Goal: Transaction & Acquisition: Register for event/course

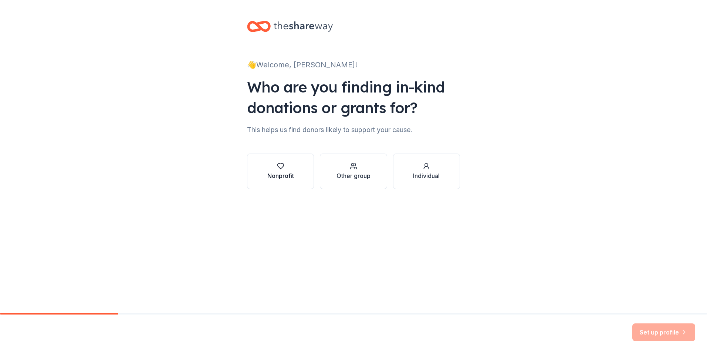
click at [268, 168] on div "button" at bounding box center [280, 165] width 27 height 7
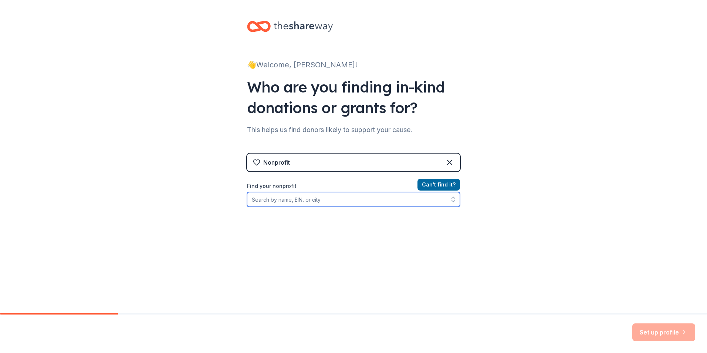
click at [318, 200] on input "Find your nonprofit" at bounding box center [353, 199] width 213 height 15
type input "Corazon [US_STATE] Inc"
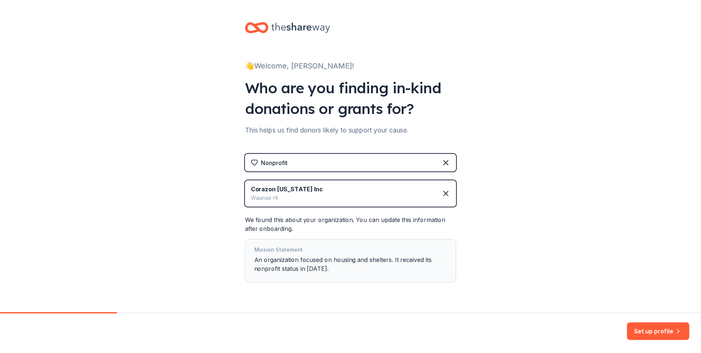
scroll to position [20, 0]
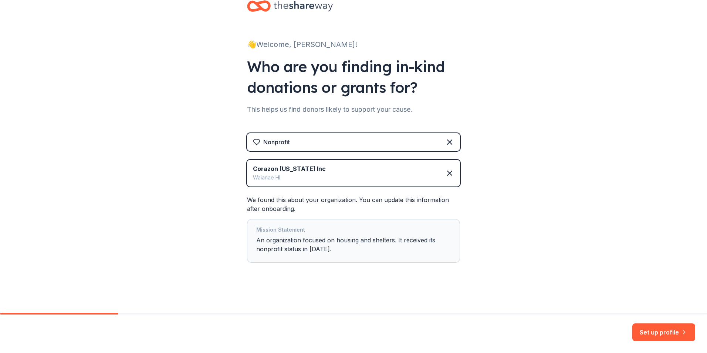
click at [253, 237] on div "Mission Statement An organization focused on housing and shelters. It received …" at bounding box center [353, 241] width 213 height 44
click at [256, 241] on div "Mission Statement An organization focused on housing and shelters. It received …" at bounding box center [353, 240] width 195 height 31
click at [256, 240] on div "Mission Statement An organization focused on housing and shelters. It received …" at bounding box center [353, 240] width 195 height 31
drag, startPoint x: 255, startPoint y: 240, endPoint x: 394, endPoint y: 256, distance: 140.3
click at [394, 256] on div "Mission Statement An organization focused on housing and shelters. It received …" at bounding box center [353, 241] width 213 height 44
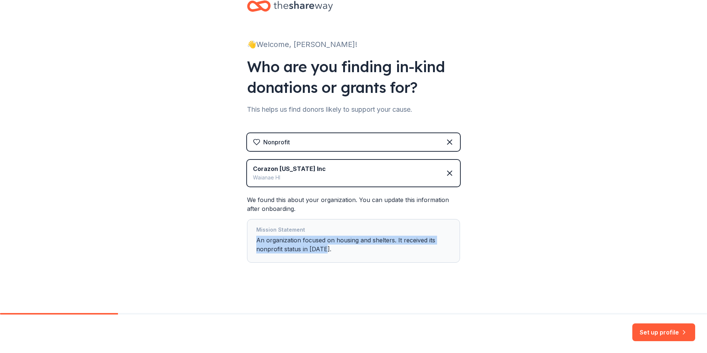
drag, startPoint x: 394, startPoint y: 256, endPoint x: 339, endPoint y: 253, distance: 54.9
drag, startPoint x: 339, startPoint y: 253, endPoint x: 303, endPoint y: 251, distance: 36.6
click at [301, 249] on div "Mission Statement An organization focused on housing and shelters. It received …" at bounding box center [353, 240] width 195 height 31
click at [275, 230] on div "Mission Statement" at bounding box center [353, 230] width 195 height 10
click at [277, 227] on div "Mission Statement" at bounding box center [353, 230] width 195 height 10
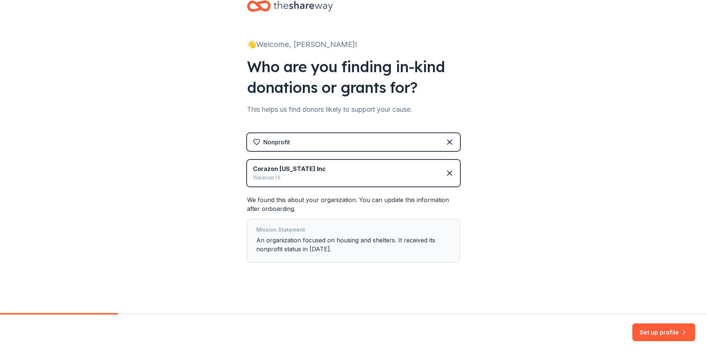
click at [256, 231] on div "Mission Statement" at bounding box center [353, 230] width 195 height 10
click at [310, 246] on div "Mission Statement An organization focused on housing and shelters. It received …" at bounding box center [353, 240] width 195 height 31
click at [663, 334] on button "Set up profile" at bounding box center [663, 332] width 63 height 18
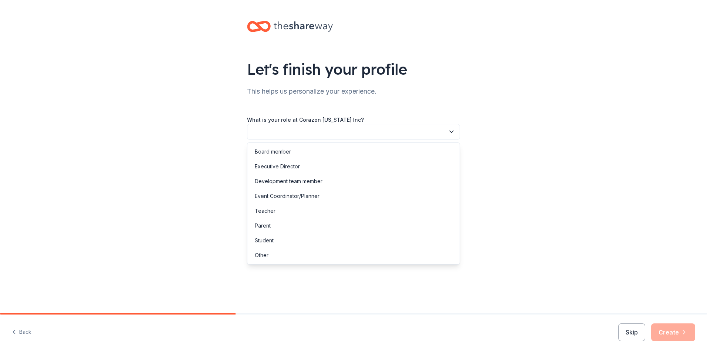
click at [410, 129] on button "button" at bounding box center [353, 132] width 213 height 16
click at [307, 166] on div "Executive Director" at bounding box center [353, 166] width 209 height 15
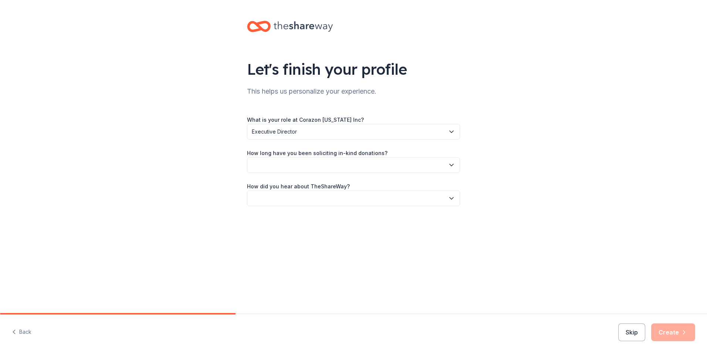
click at [443, 166] on button "button" at bounding box center [353, 165] width 213 height 16
click at [537, 162] on div "Let's finish your profile This helps us personalize your experience. What is yo…" at bounding box center [353, 120] width 707 height 241
click at [459, 197] on button "button" at bounding box center [353, 198] width 213 height 16
click at [272, 275] on div "Other" at bounding box center [353, 277] width 209 height 15
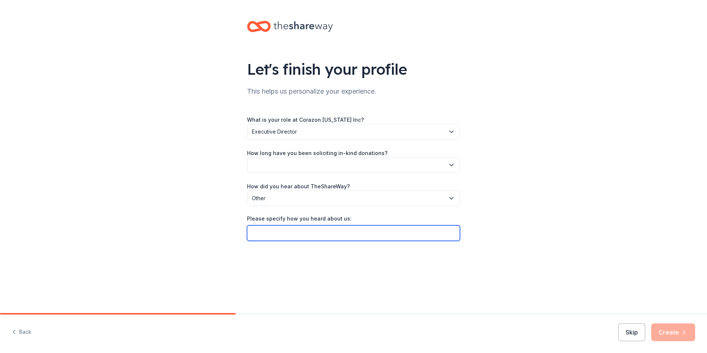
click at [284, 229] on input "Please specify how you heard about us:" at bounding box center [353, 233] width 213 height 16
click at [453, 201] on icon "button" at bounding box center [451, 198] width 7 height 7
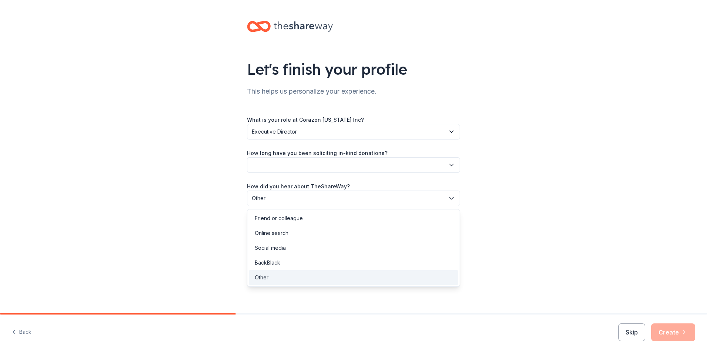
click at [582, 182] on div "Let's finish your profile This helps us personalize your experience. What is yo…" at bounding box center [353, 138] width 707 height 276
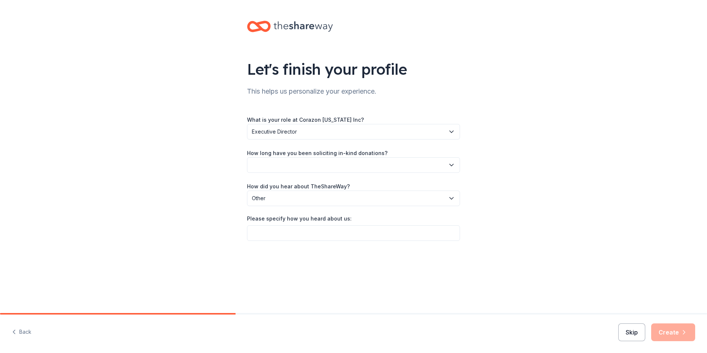
click at [630, 335] on button "Skip" at bounding box center [631, 332] width 27 height 18
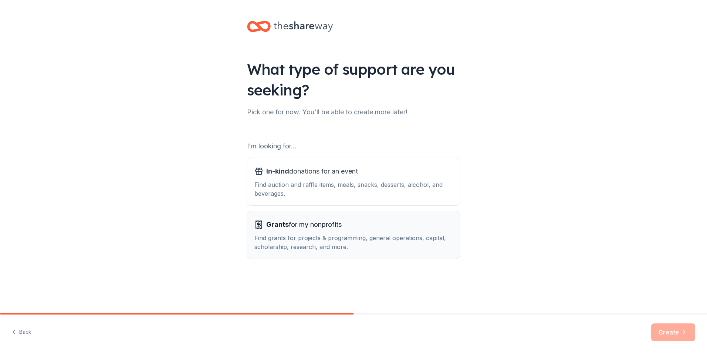
click at [358, 227] on div "Grants for my nonprofits" at bounding box center [353, 225] width 198 height 12
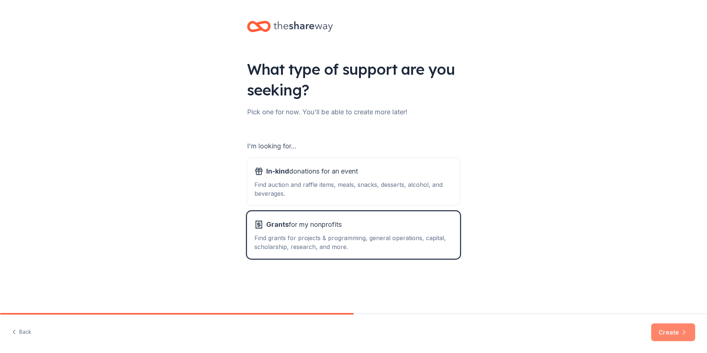
click at [669, 328] on button "Create" at bounding box center [673, 332] width 44 height 18
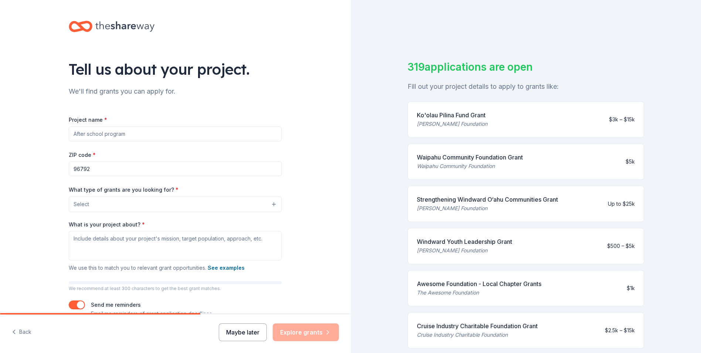
click at [243, 333] on button "Maybe later" at bounding box center [243, 332] width 48 height 18
click at [239, 333] on button "Maybe later" at bounding box center [243, 332] width 48 height 18
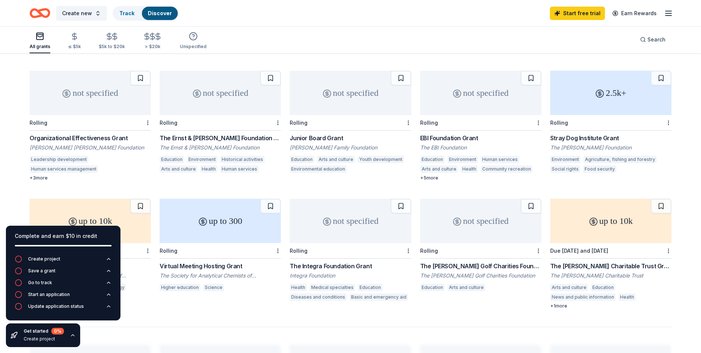
scroll to position [296, 0]
